Goal: Communication & Community: Answer question/provide support

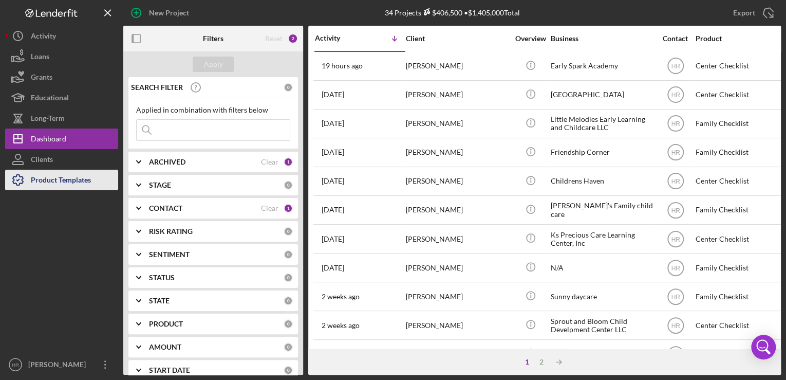
click at [44, 181] on div "Product Templates" at bounding box center [61, 181] width 60 height 23
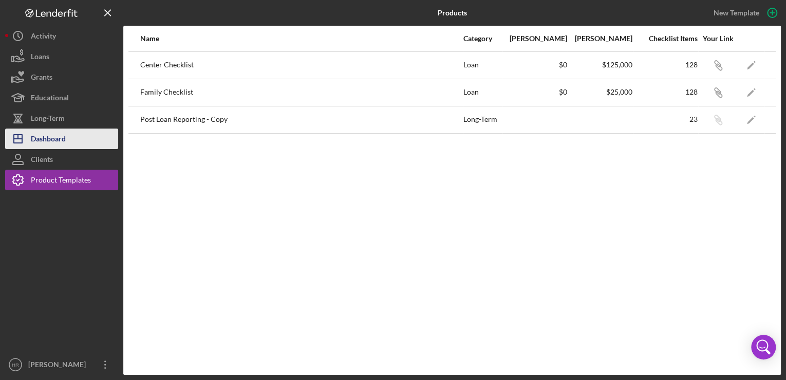
click at [47, 135] on div "Dashboard" at bounding box center [48, 139] width 35 height 23
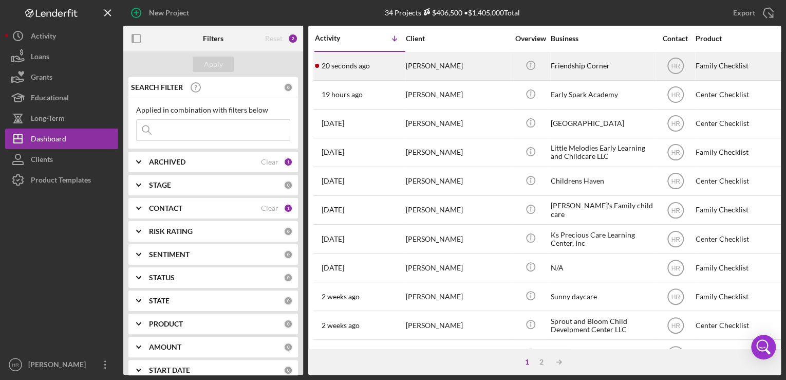
click at [593, 67] on div "Friendship Corner" at bounding box center [602, 65] width 103 height 27
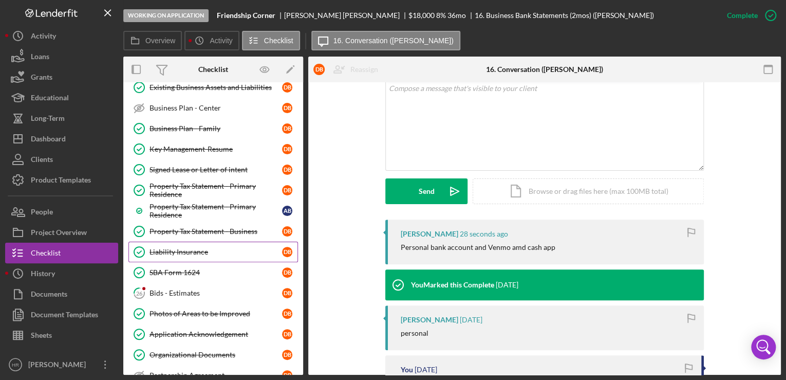
scroll to position [324, 0]
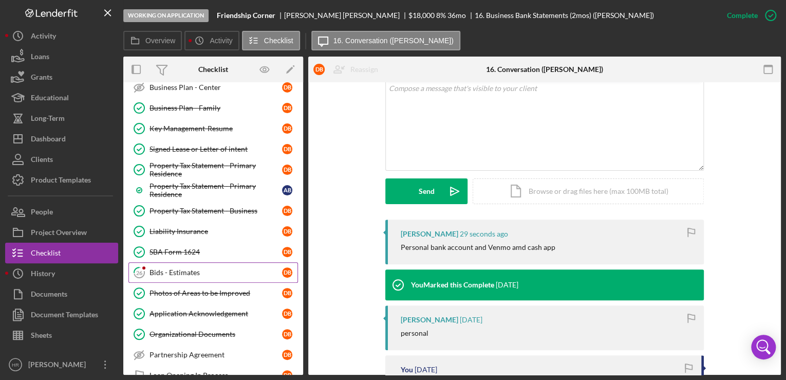
click at [179, 268] on div "Bids - Estimates" at bounding box center [215, 272] width 133 height 8
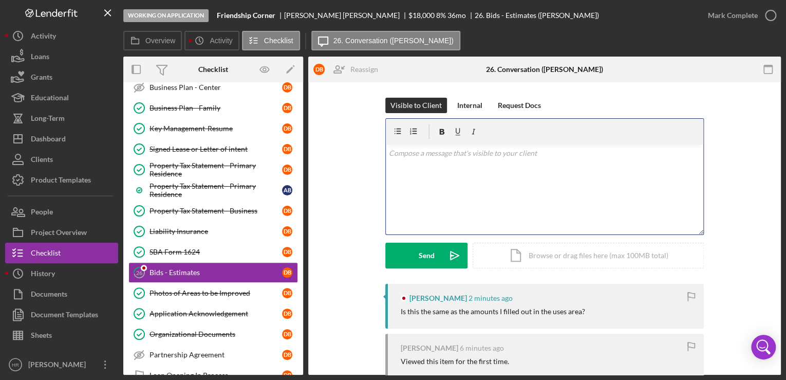
click at [426, 188] on div "v Color teal Color pink Remove color Add row above Add row below Add column bef…" at bounding box center [544, 189] width 317 height 90
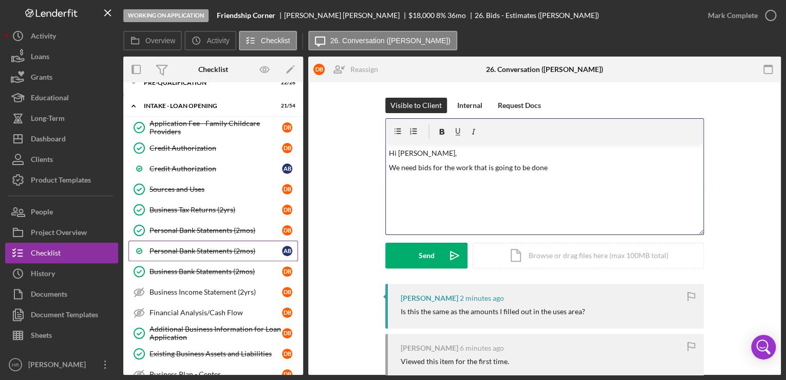
scroll to position [36, 0]
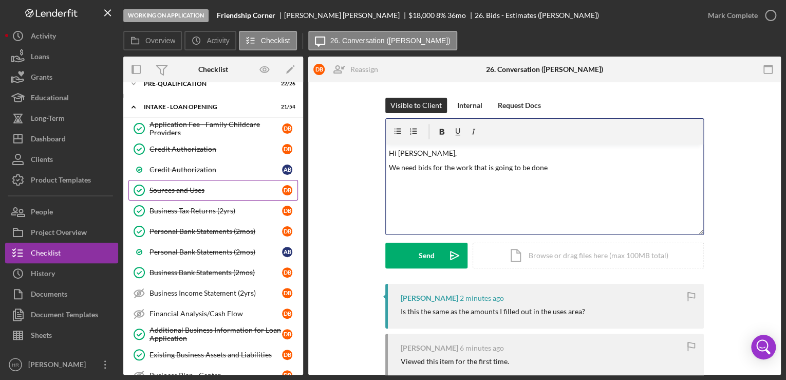
click at [193, 186] on div "Sources and Uses" at bounding box center [215, 190] width 133 height 8
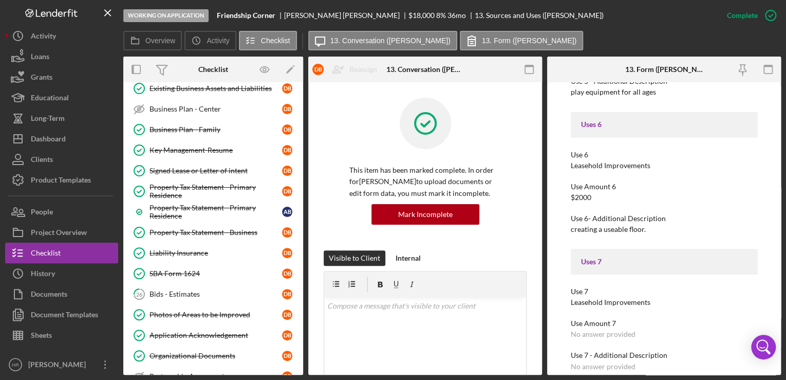
scroll to position [365, 0]
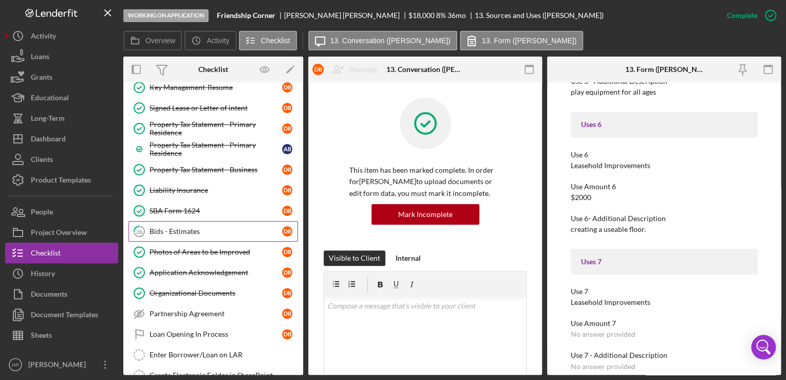
click at [163, 227] on div "Bids - Estimates" at bounding box center [215, 231] width 133 height 8
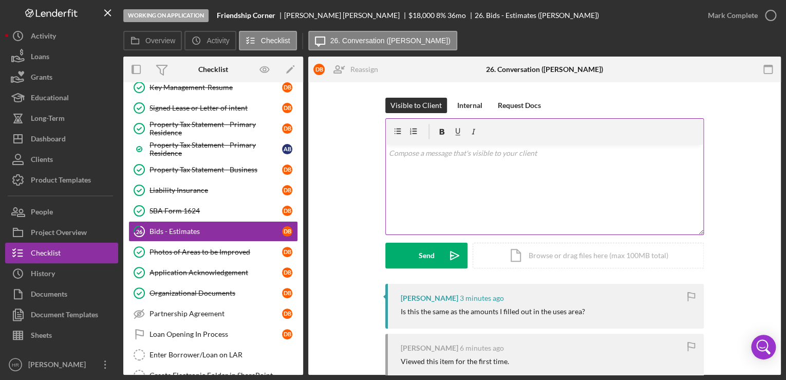
click at [454, 197] on div "v Color teal Color pink Remove color Add row above Add row below Add column bef…" at bounding box center [544, 189] width 317 height 90
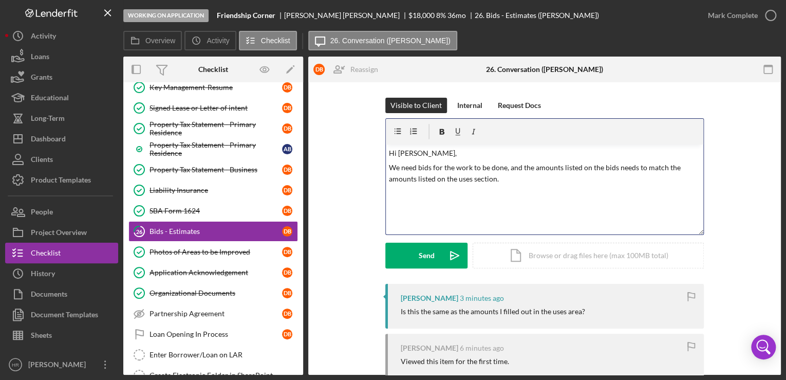
click at [509, 183] on p "We need bids for the work to be done, and the amounts listed on the bids needs …" at bounding box center [545, 173] width 312 height 23
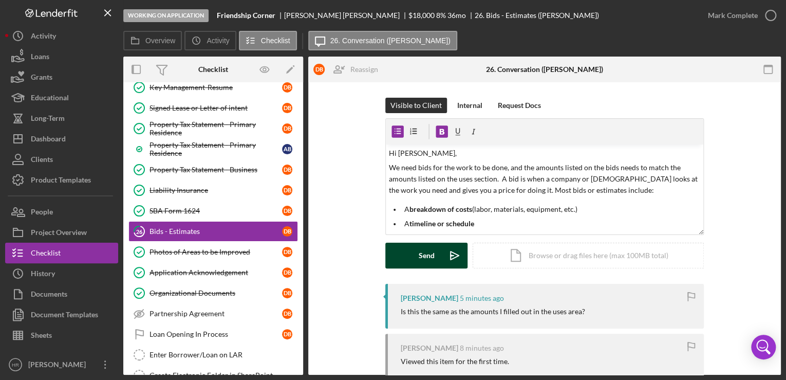
click at [420, 253] on div "Send" at bounding box center [427, 255] width 16 height 26
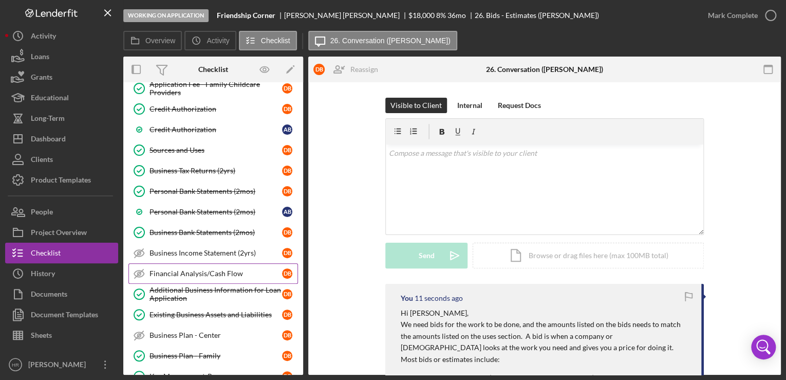
scroll to position [82, 0]
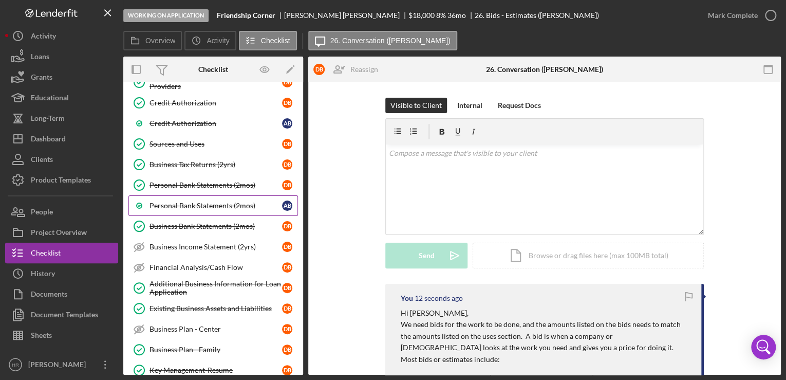
click at [201, 202] on div "Personal Bank Statements (2mos)" at bounding box center [215, 205] width 133 height 8
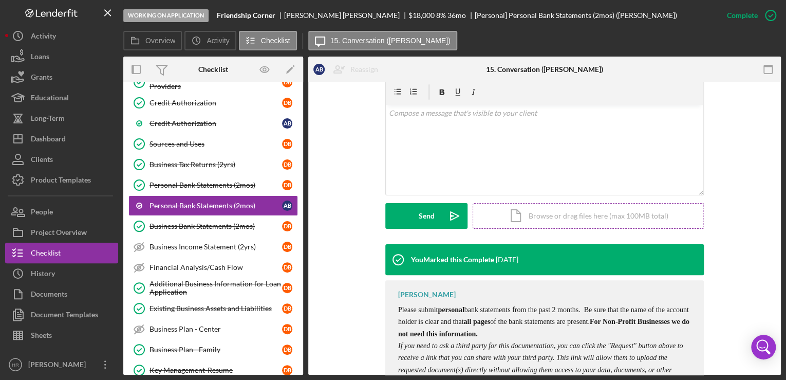
scroll to position [111, 0]
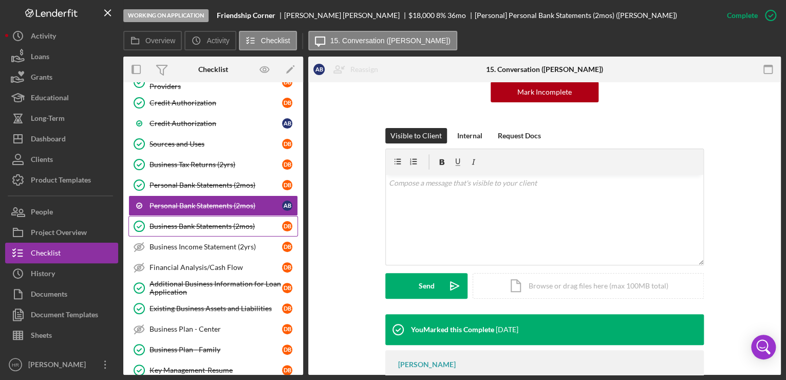
click at [192, 222] on div "Business Bank Statements (2mos)" at bounding box center [215, 226] width 133 height 8
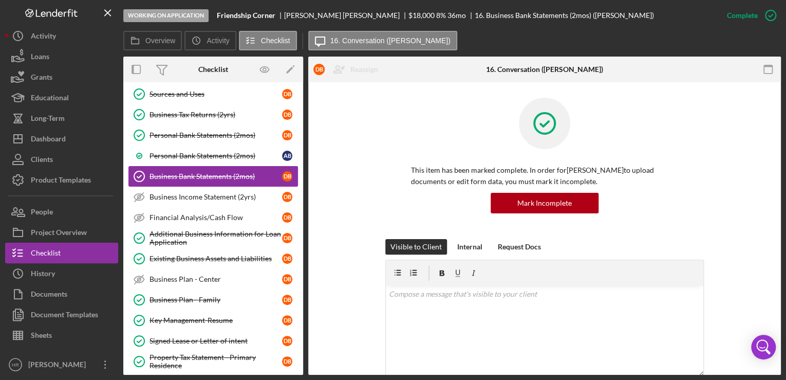
scroll to position [41, 0]
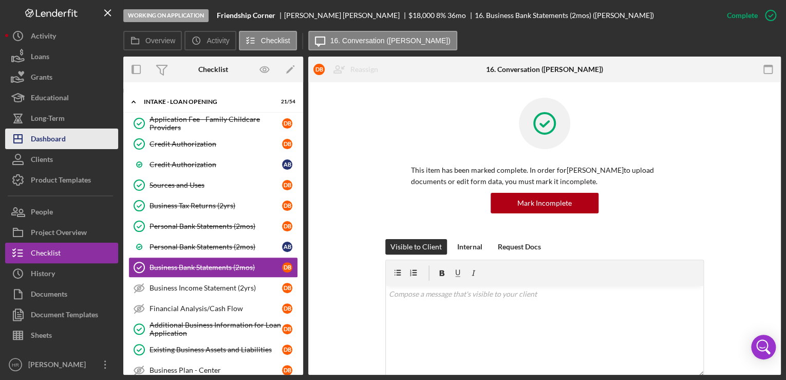
click at [56, 148] on div "Dashboard" at bounding box center [48, 139] width 35 height 23
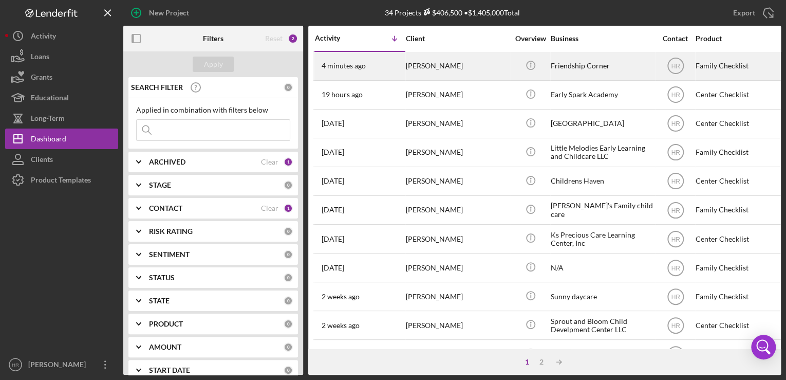
click at [590, 61] on div "Friendship Corner" at bounding box center [602, 65] width 103 height 27
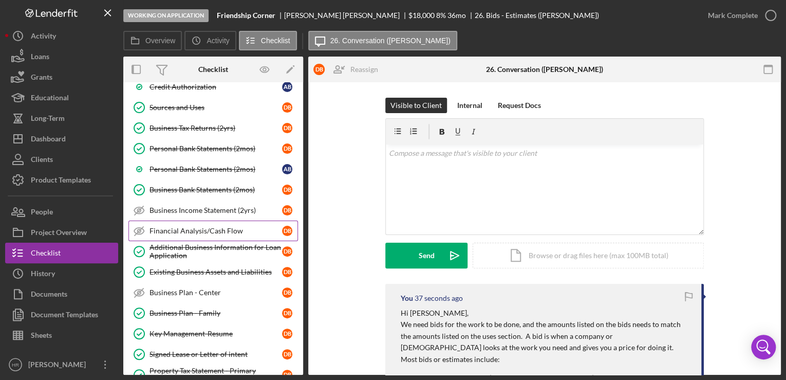
scroll to position [115, 0]
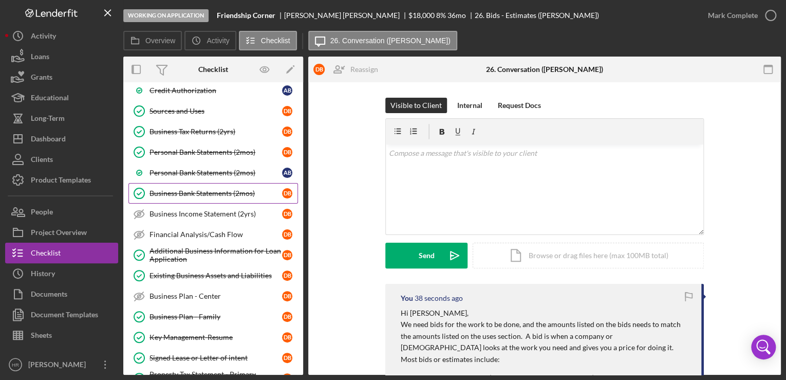
click at [192, 193] on div "Business Bank Statements (2mos)" at bounding box center [215, 193] width 133 height 8
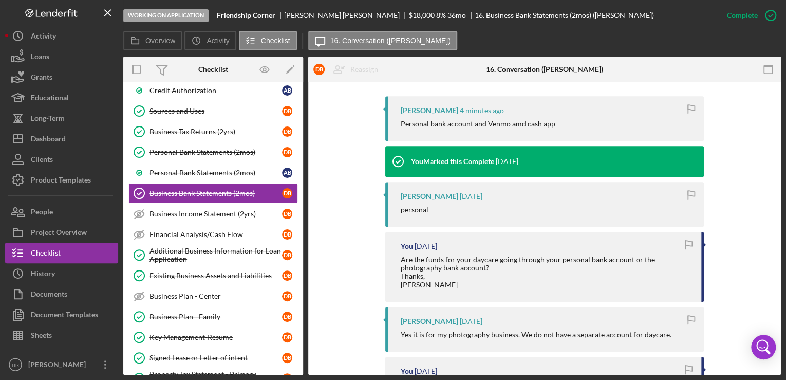
scroll to position [288, 0]
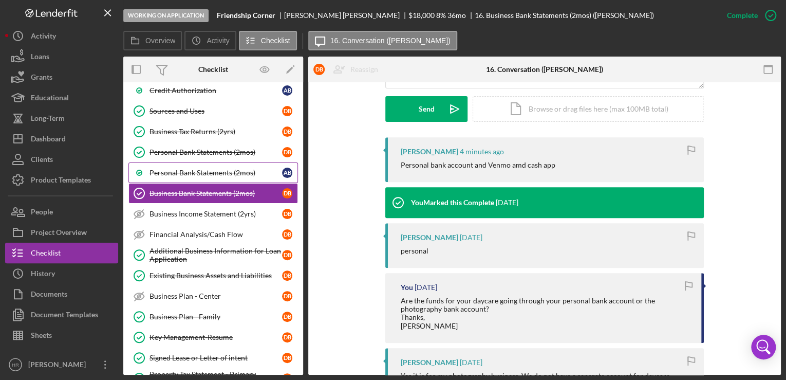
click at [205, 171] on div "Personal Bank Statements (2mos)" at bounding box center [215, 173] width 133 height 8
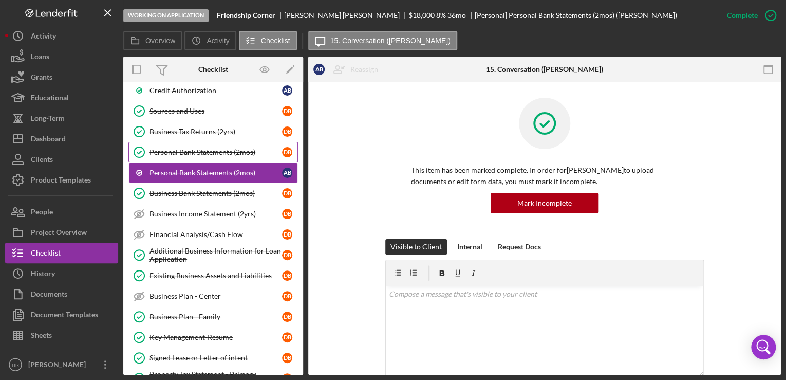
click at [204, 150] on div "Personal Bank Statements (2mos)" at bounding box center [215, 152] width 133 height 8
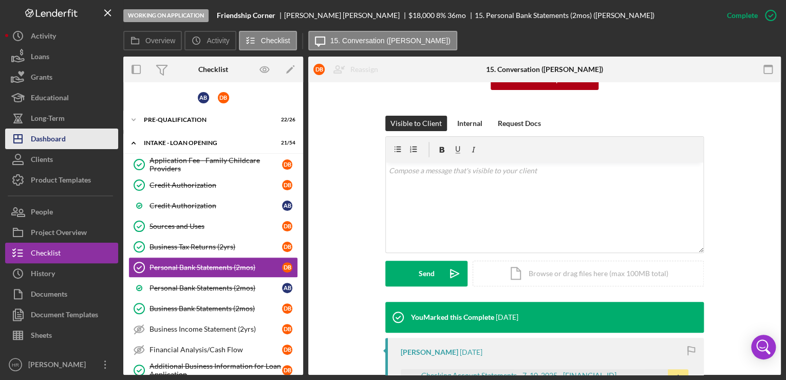
click at [51, 139] on div "Dashboard" at bounding box center [48, 139] width 35 height 23
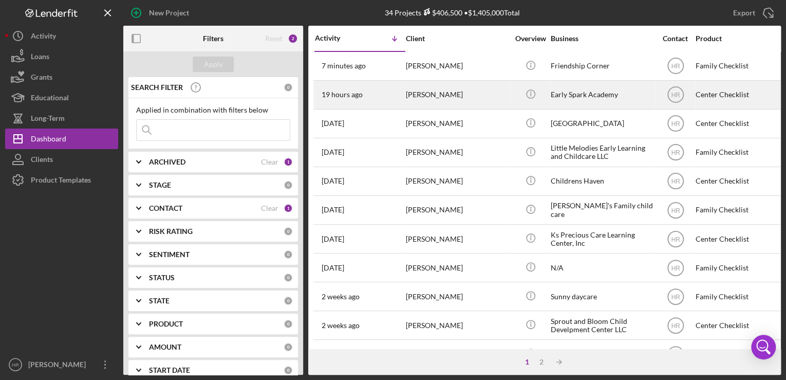
click at [608, 95] on div "Early Spark Academy" at bounding box center [602, 94] width 103 height 27
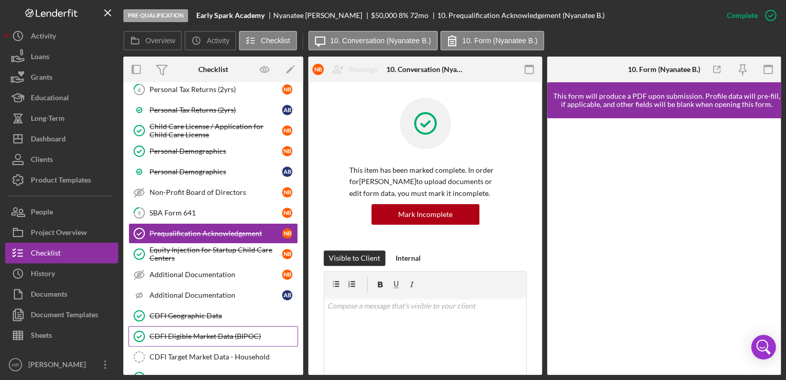
scroll to position [175, 0]
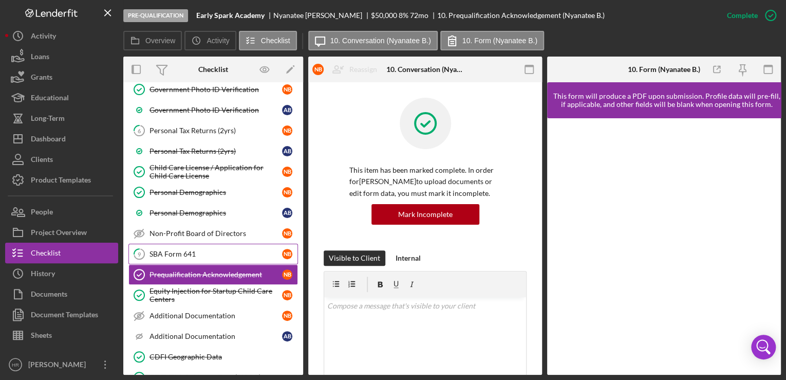
click at [183, 250] on div "SBA Form 641" at bounding box center [215, 254] width 133 height 8
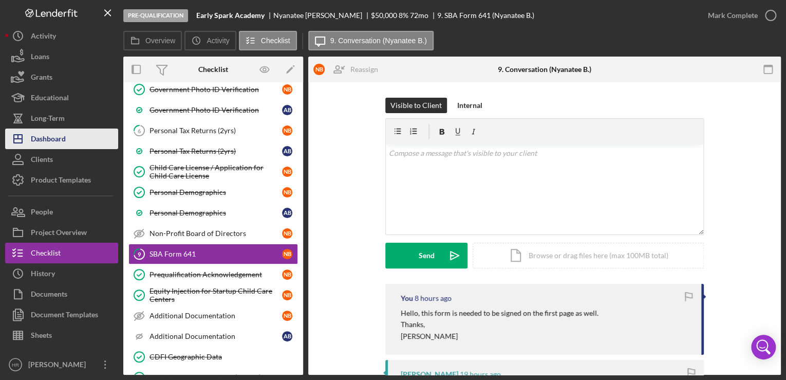
click at [66, 146] on button "Icon/Dashboard Dashboard" at bounding box center [61, 138] width 113 height 21
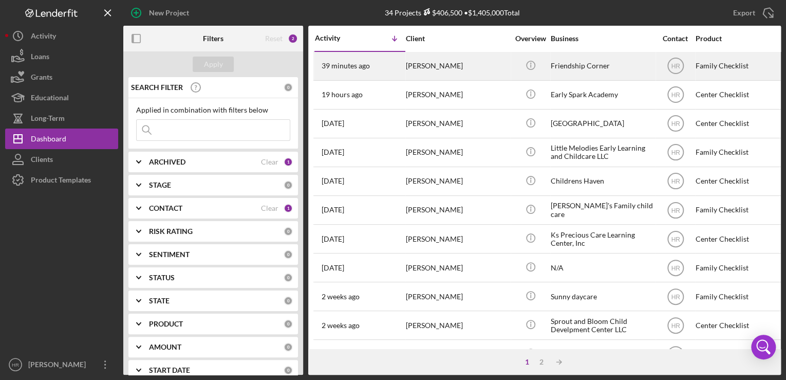
click at [594, 64] on div "Friendship Corner" at bounding box center [602, 65] width 103 height 27
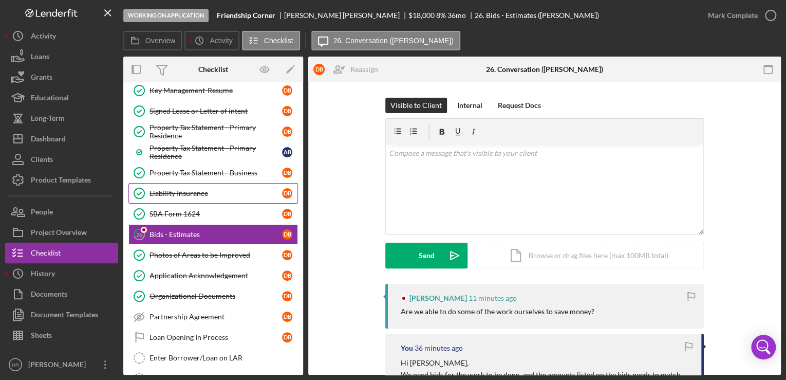
scroll to position [362, 0]
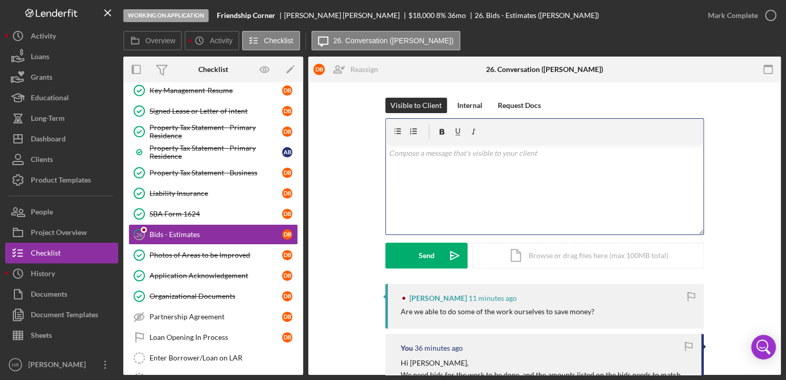
click at [432, 162] on div "v Color teal Color pink Remove color Add row above Add row below Add column bef…" at bounding box center [544, 189] width 317 height 90
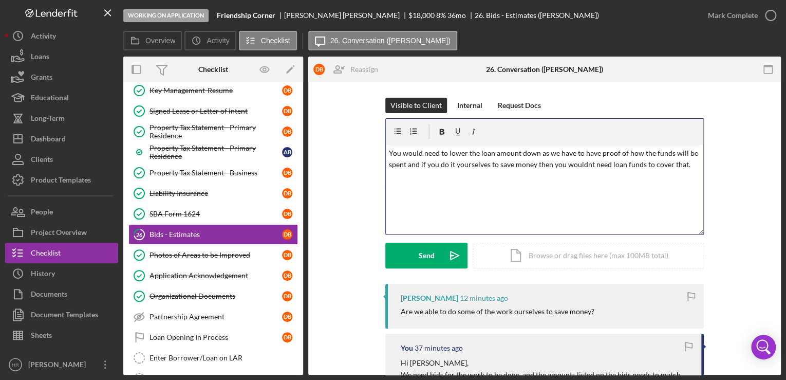
click at [406, 163] on p "You would need to lower the loan amount down as we have to have proof of how th…" at bounding box center [545, 158] width 312 height 23
click at [494, 164] on p "You would need to lower the loan amount down as we have to have proof of how th…" at bounding box center [545, 164] width 312 height 34
click at [488, 177] on p "You would need to lower the loan amount down as we have to have proof of how th…" at bounding box center [545, 164] width 312 height 34
click at [535, 151] on p "You would need to lower the loan amount down as we have to have proof of how th…" at bounding box center [545, 158] width 312 height 23
click at [658, 165] on p "You would need to lower the loan amount down to minus what you plan on doing yo…" at bounding box center [545, 158] width 312 height 23
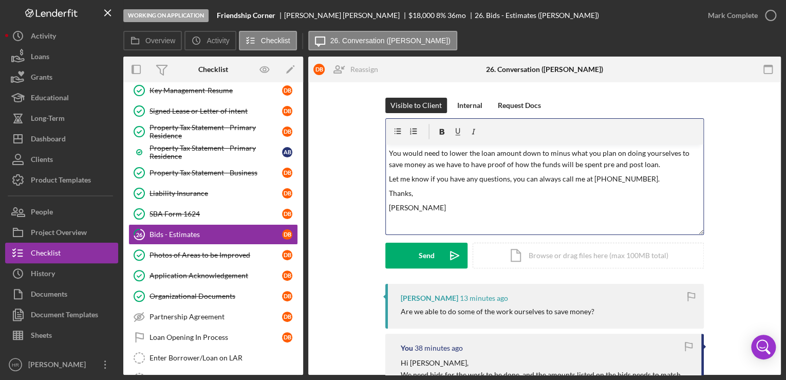
click at [667, 163] on p "You would need to lower the loan amount down to minus what you plan on doing yo…" at bounding box center [545, 158] width 312 height 23
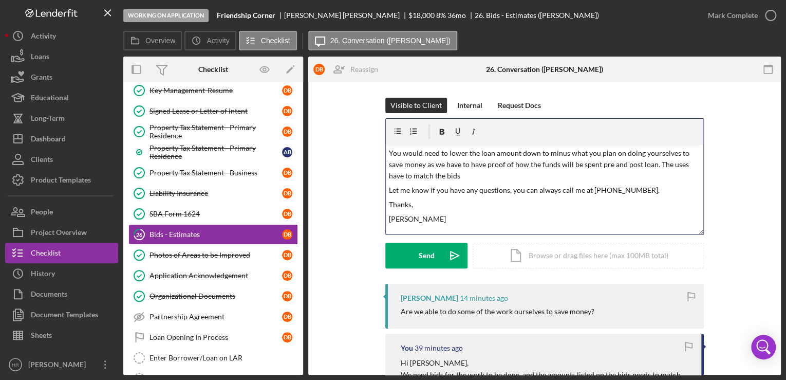
click at [477, 176] on p "You would need to lower the loan amount down to minus what you plan on doing yo…" at bounding box center [545, 164] width 312 height 34
click at [473, 175] on p "You would need to lower the loan amount down to minus what you plan on doing yo…" at bounding box center [545, 164] width 312 height 34
click at [542, 198] on div "v Color teal Color pink Remove color Add row above Add row below Add column bef…" at bounding box center [544, 189] width 317 height 90
click at [600, 173] on p "You would need to lower the loan amount down to minus what you plan on doing yo…" at bounding box center [545, 164] width 312 height 34
click at [599, 171] on p "You would need to lower the loan amount down to minus what you plan on doing yo…" at bounding box center [545, 164] width 312 height 34
